Goal: Find specific page/section: Find specific page/section

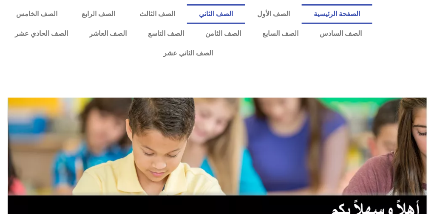
click at [236, 10] on link "الصف الثاني" at bounding box center [216, 14] width 58 height 20
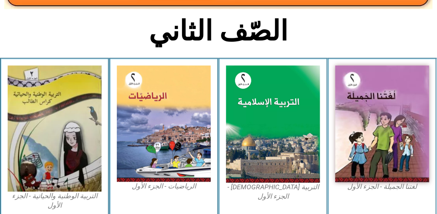
scroll to position [199, 0]
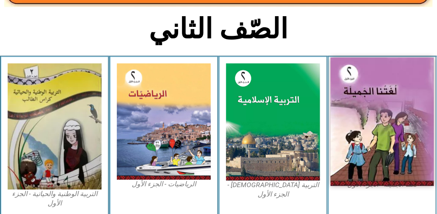
drag, startPoint x: 394, startPoint y: 79, endPoint x: 341, endPoint y: 64, distance: 54.8
click at [341, 64] on img at bounding box center [382, 121] width 103 height 128
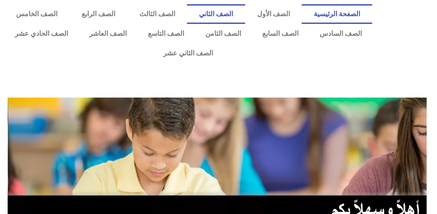
click at [236, 14] on link "الصف الثاني" at bounding box center [216, 14] width 58 height 20
